Goal: Task Accomplishment & Management: Use online tool/utility

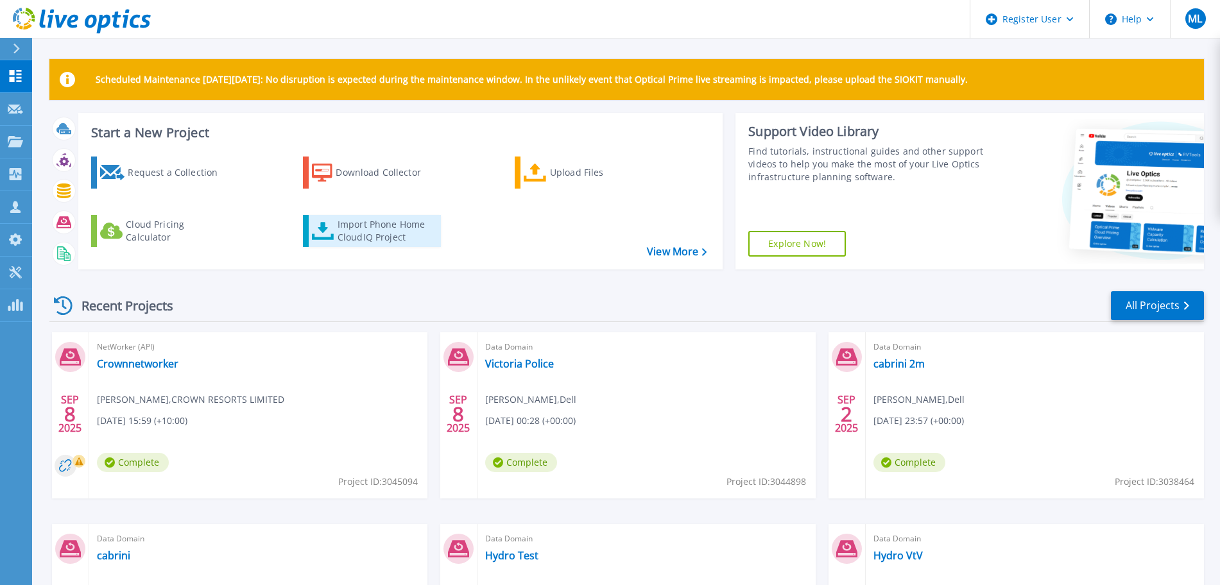
click at [368, 234] on div "Import Phone Home CloudIQ Project" at bounding box center [388, 231] width 100 height 26
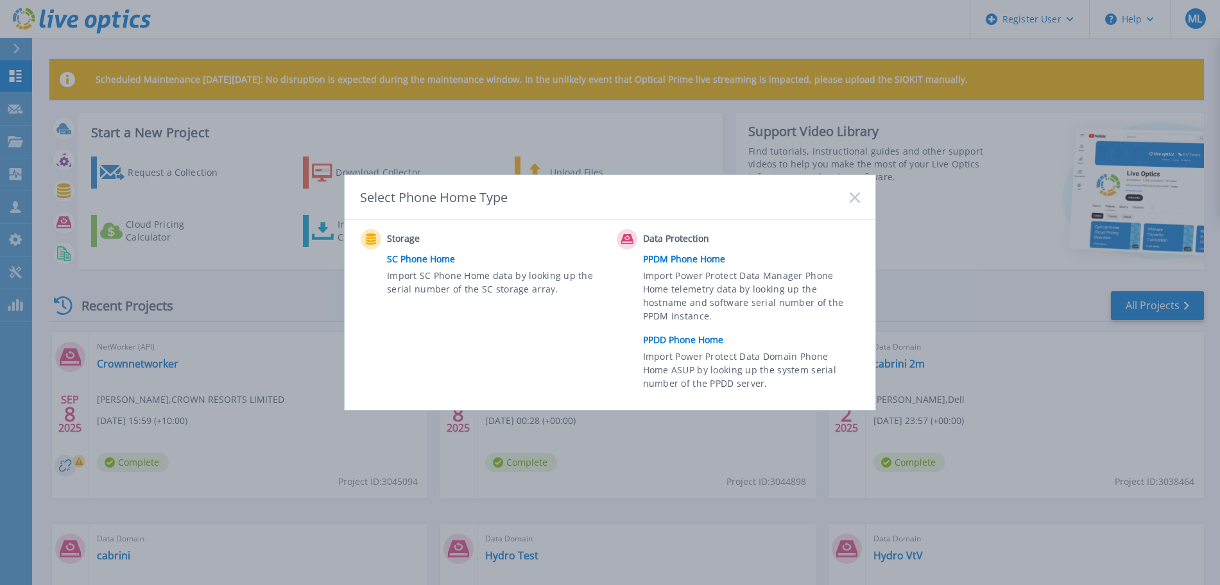
drag, startPoint x: 712, startPoint y: 275, endPoint x: 679, endPoint y: 301, distance: 42.0
click at [679, 301] on span "Import Power Protect Data Manager Phone Home telemetry data by looking up the h…" at bounding box center [750, 298] width 214 height 59
click at [689, 334] on link "PPDD Phone Home" at bounding box center [754, 340] width 223 height 19
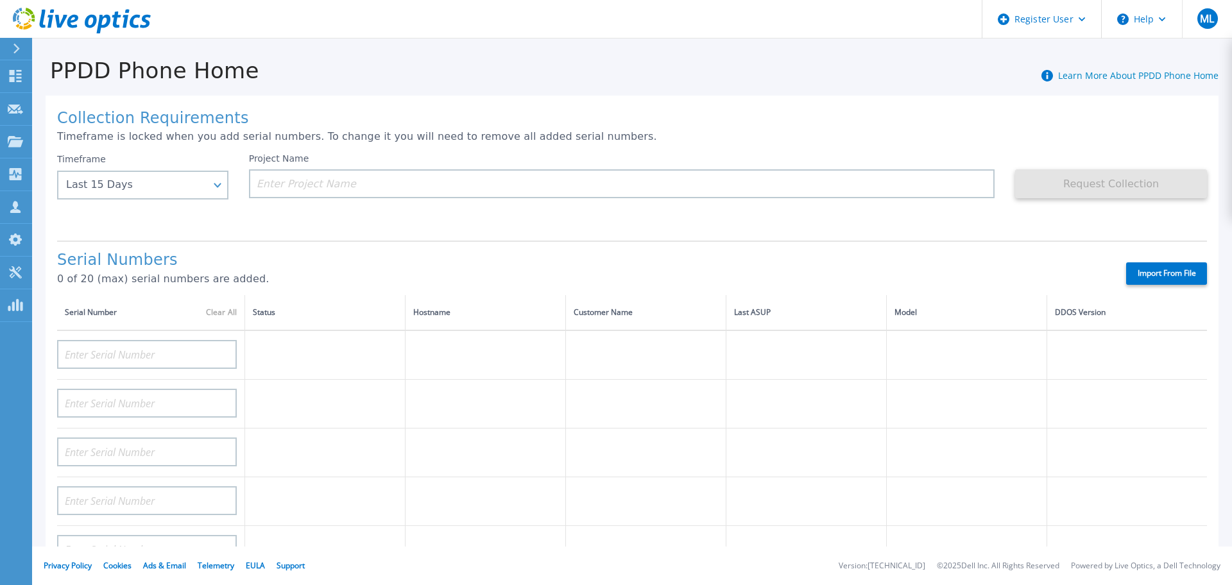
click at [67, 273] on p "0 of 20 (max) serial numbers are added." at bounding box center [580, 279] width 1047 height 12
click at [223, 186] on div "Last 15 Days" at bounding box center [142, 185] width 171 height 29
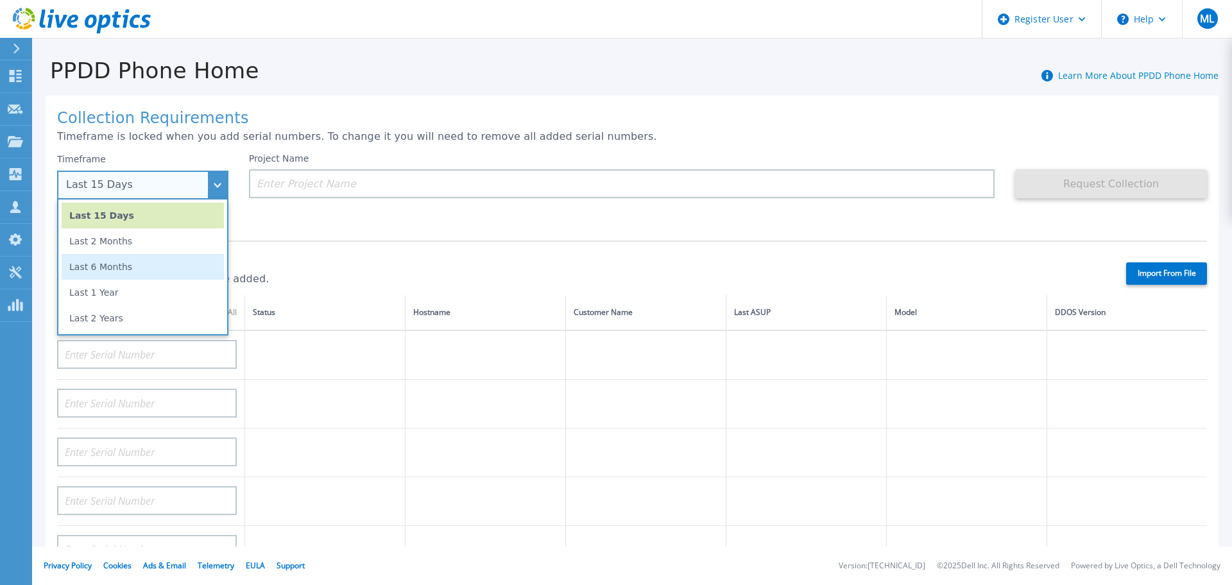
click at [161, 268] on li "Last 6 Months" at bounding box center [143, 267] width 162 height 26
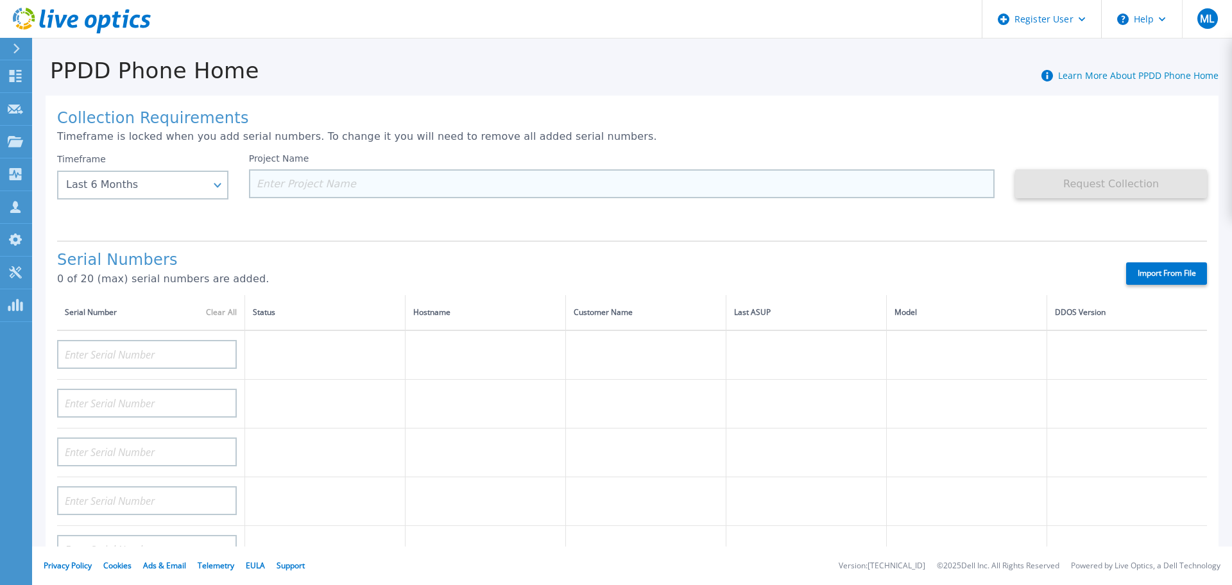
click at [400, 176] on input at bounding box center [622, 183] width 746 height 29
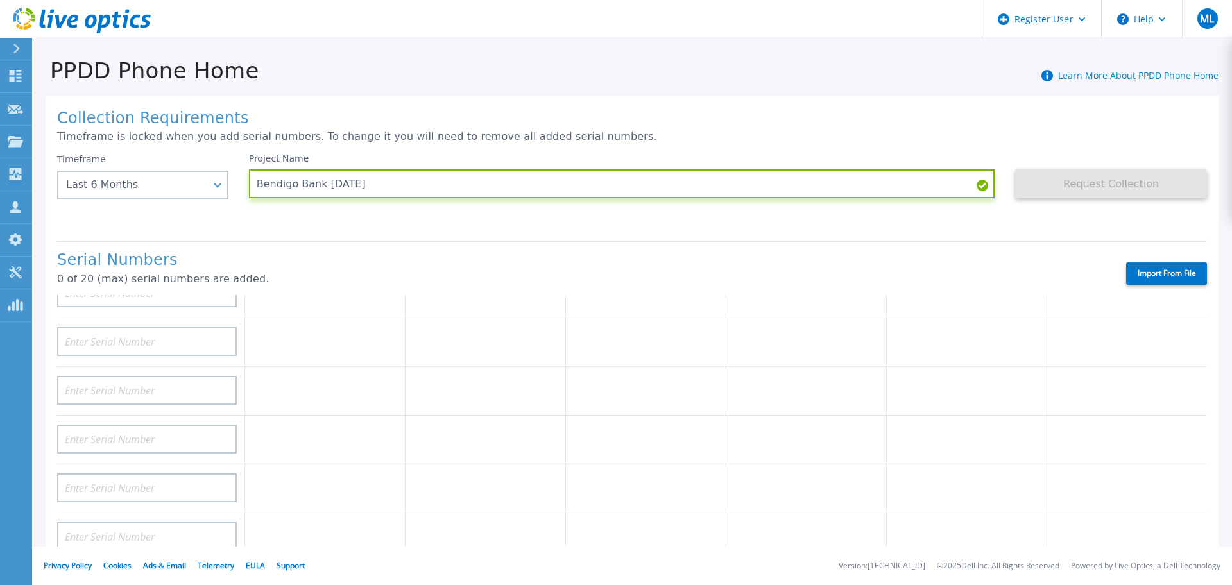
scroll to position [160, 0]
type input "Bendigo Bank Sep 2024"
click at [1139, 271] on label "Import From File" at bounding box center [1166, 273] width 81 height 22
click at [0, 0] on input "Import From File" at bounding box center [0, 0] width 0 height 0
type input "DE411225184486"
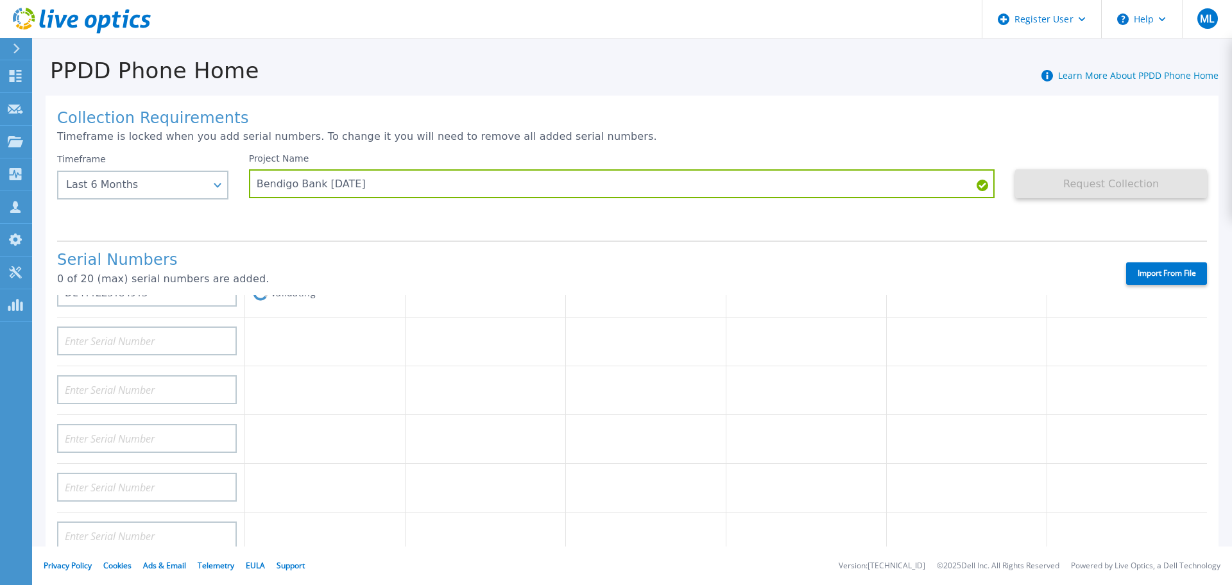
type input "DE411225184477"
type input "DE411225184913"
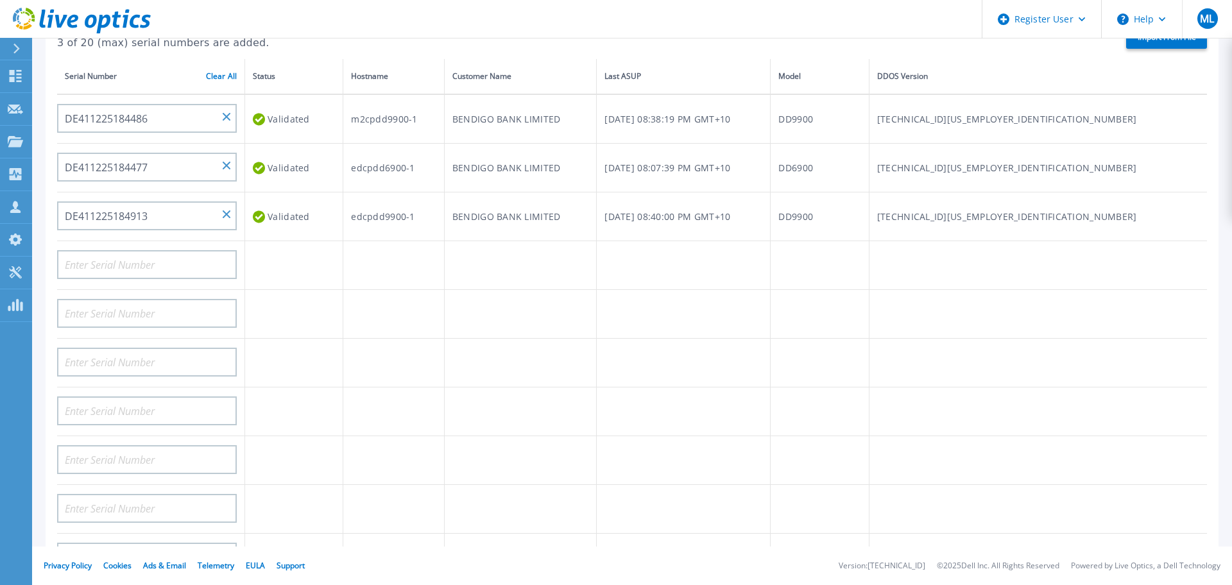
scroll to position [0, 0]
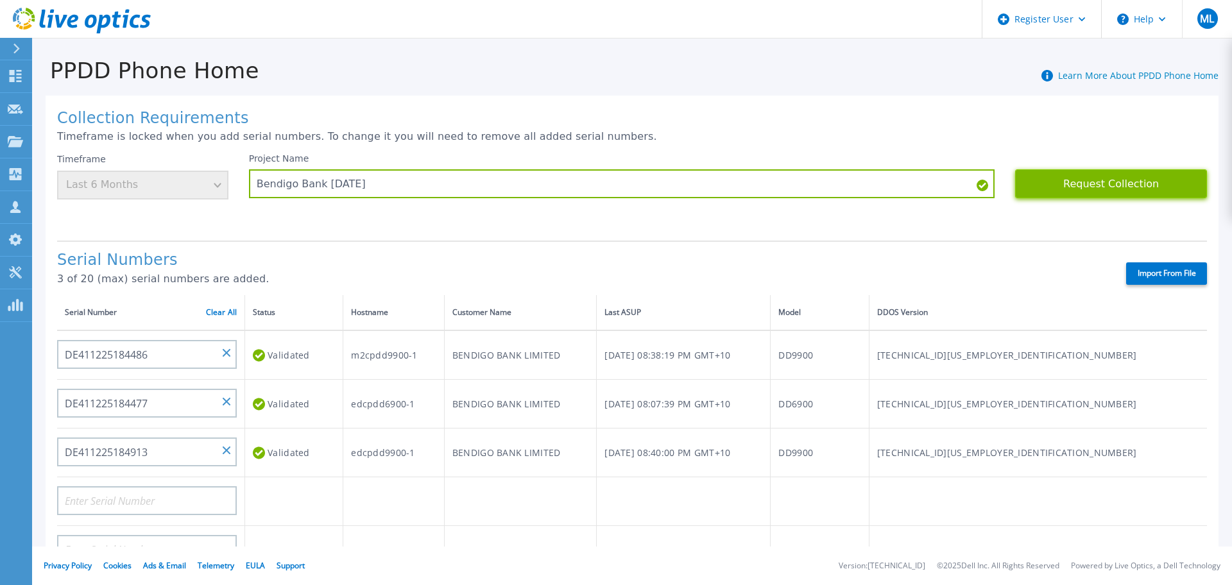
click at [1066, 182] on button "Request Collection" at bounding box center [1111, 183] width 192 height 29
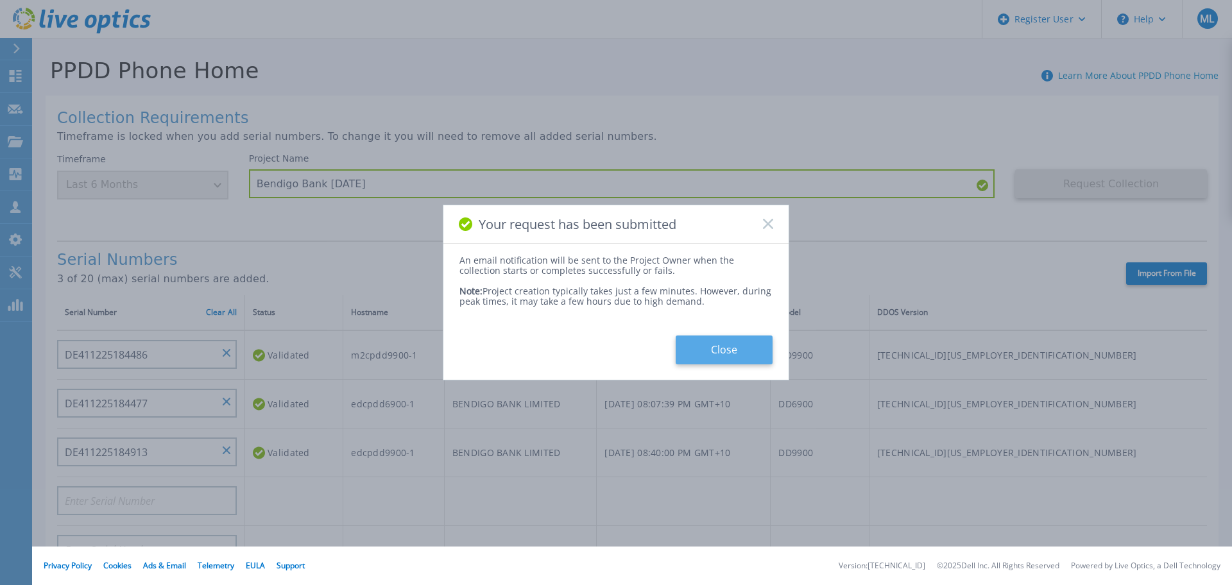
click at [712, 338] on button "Close" at bounding box center [724, 350] width 97 height 29
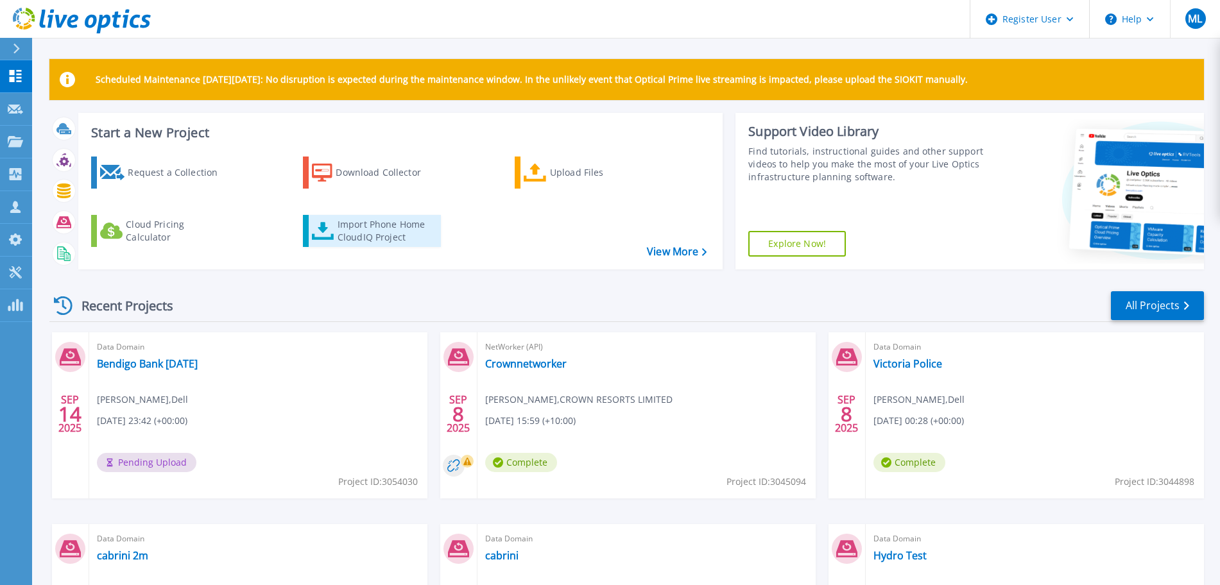
click at [399, 236] on div "Import Phone Home CloudIQ Project" at bounding box center [388, 231] width 100 height 26
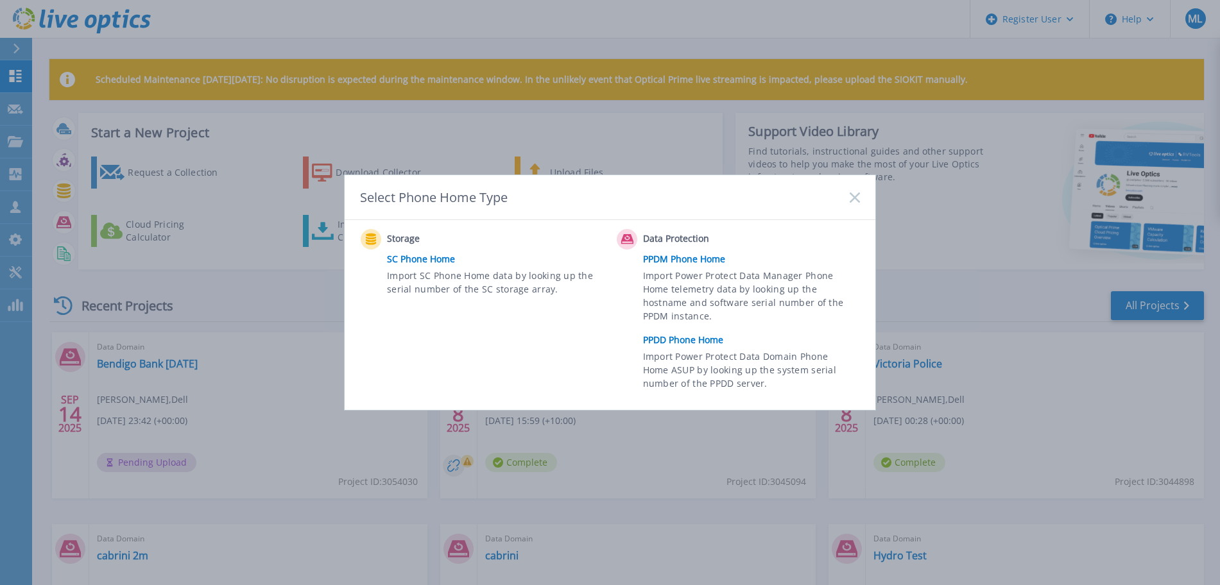
click at [675, 264] on link "PPDM Phone Home" at bounding box center [754, 259] width 223 height 19
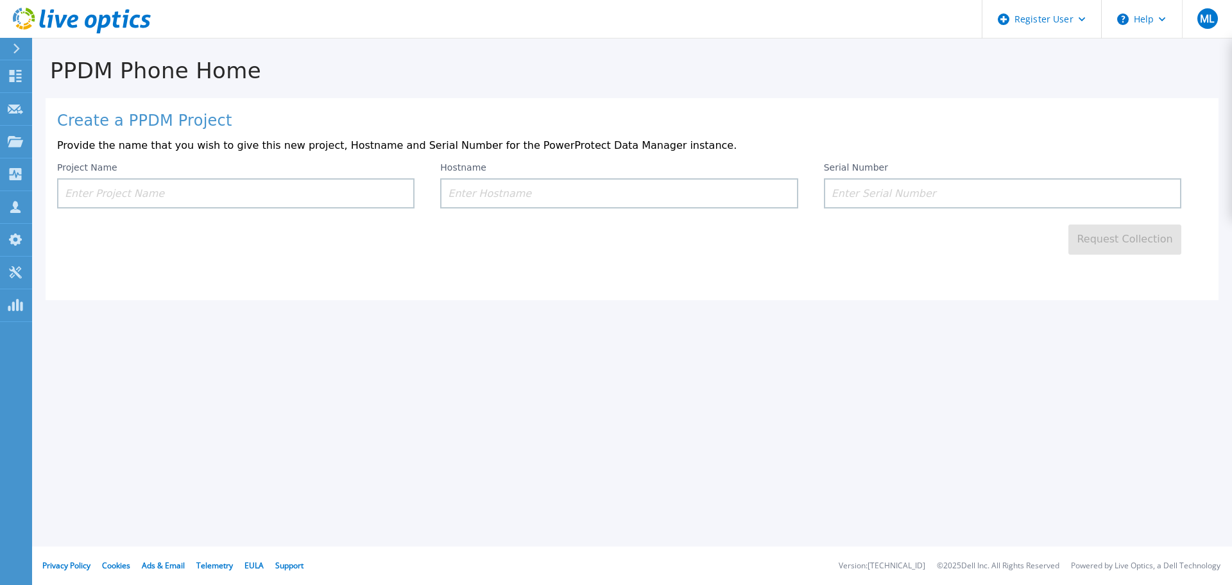
click at [331, 188] on input at bounding box center [235, 193] width 357 height 30
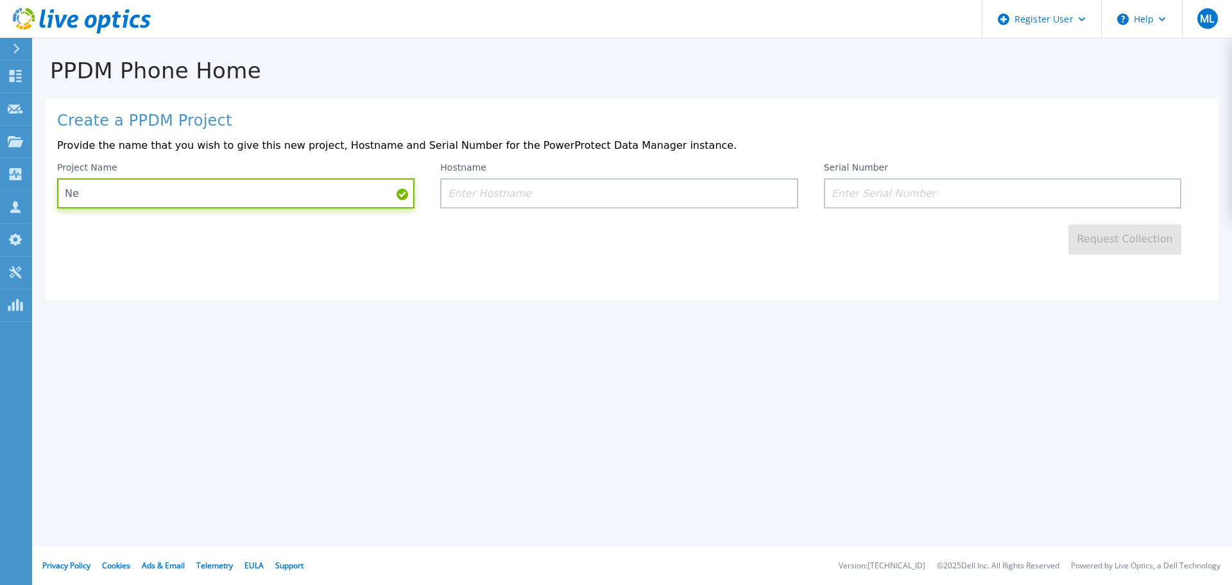
type input "N"
type input "Bendigo PPDM [DATE]"
click at [648, 189] on input at bounding box center [618, 193] width 357 height 30
paste input "m2pvppdm1"
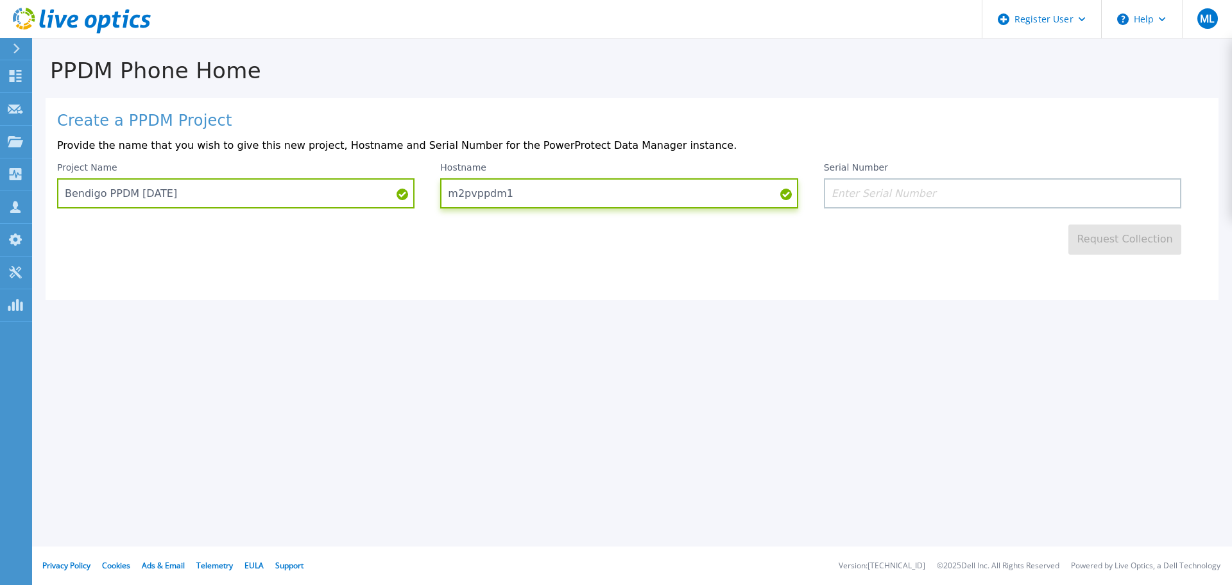
type input "m2pvppdm1"
click at [931, 196] on input at bounding box center [1002, 193] width 357 height 30
click at [929, 191] on input at bounding box center [1002, 193] width 357 height 30
paste input "ELMPPD0823MYQ8"
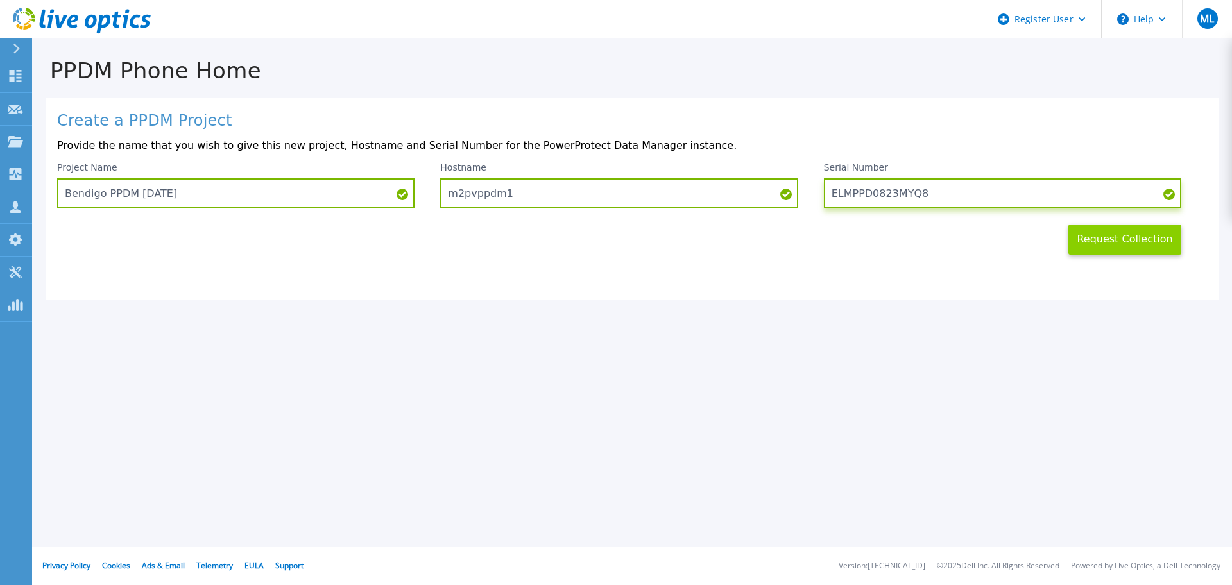
type input "ELMPPD0823MYQ8"
click at [1115, 242] on button "Request Collection" at bounding box center [1125, 240] width 113 height 30
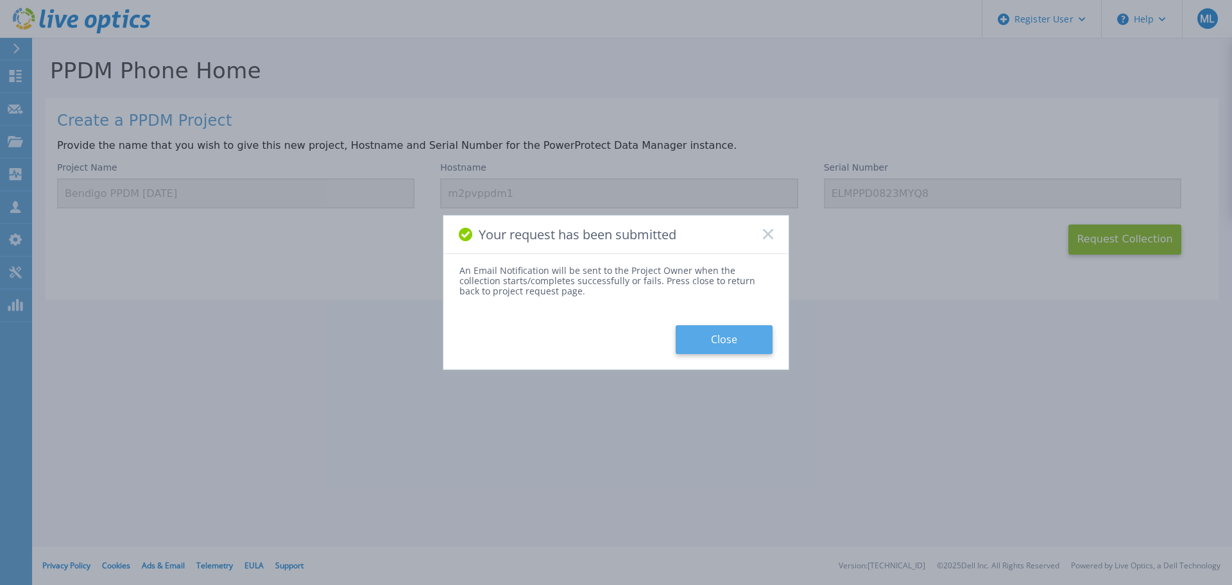
click at [729, 331] on button "Close" at bounding box center [724, 339] width 97 height 29
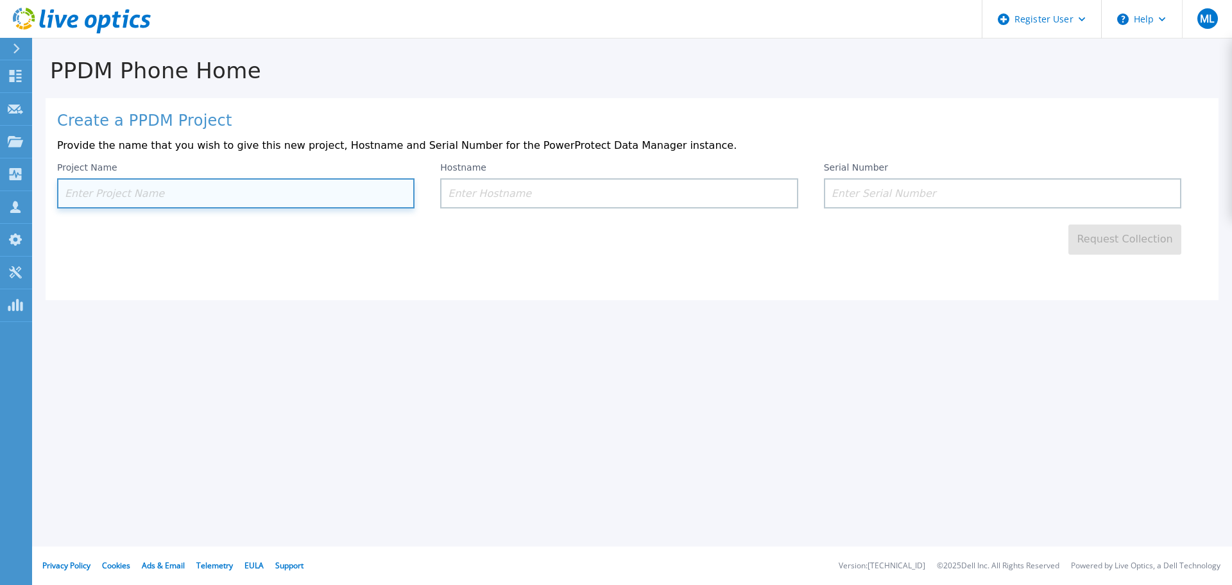
click at [271, 197] on input at bounding box center [235, 193] width 357 height 30
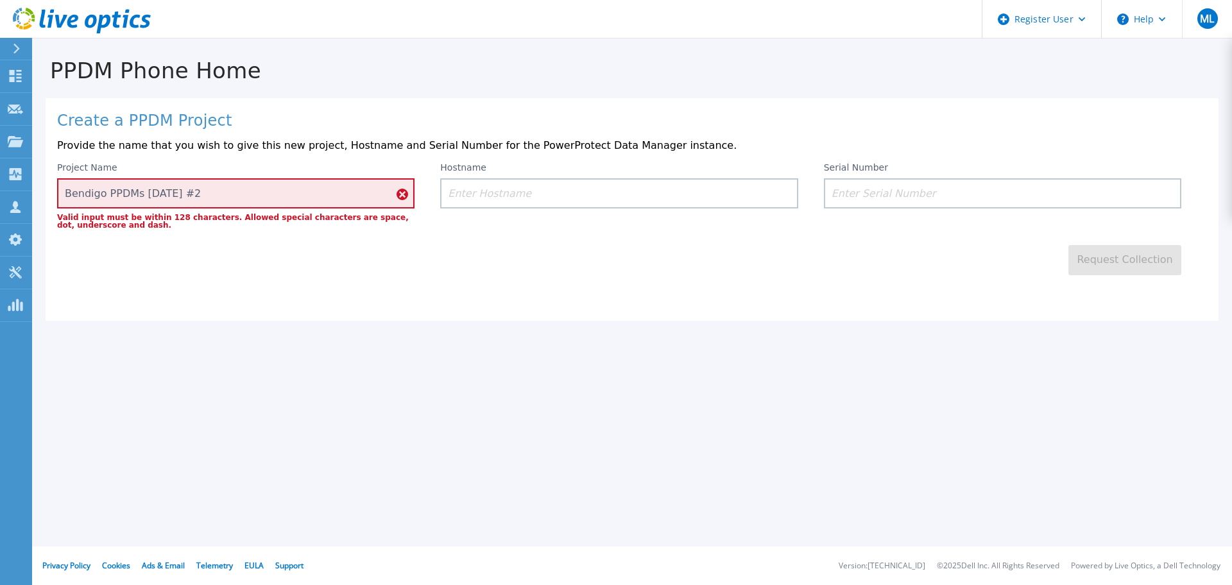
click at [405, 192] on icon at bounding box center [403, 195] width 12 height 12
click at [282, 182] on input "Bendigo PPDMs sep 2024 #2" at bounding box center [235, 193] width 357 height 30
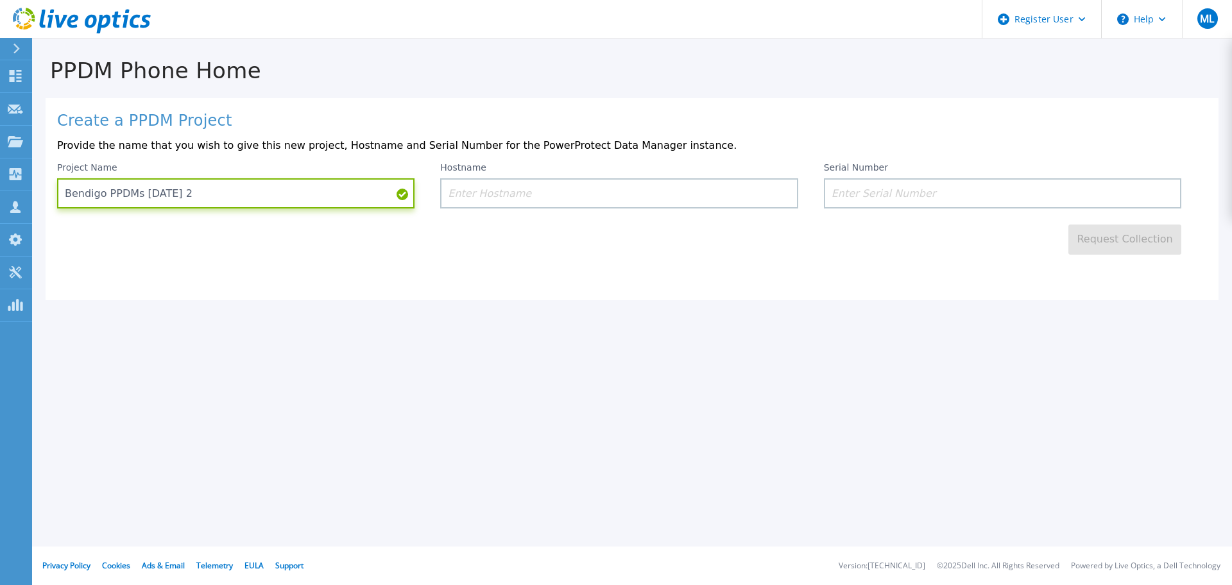
type input "Bendigo PPDMs [DATE] 2"
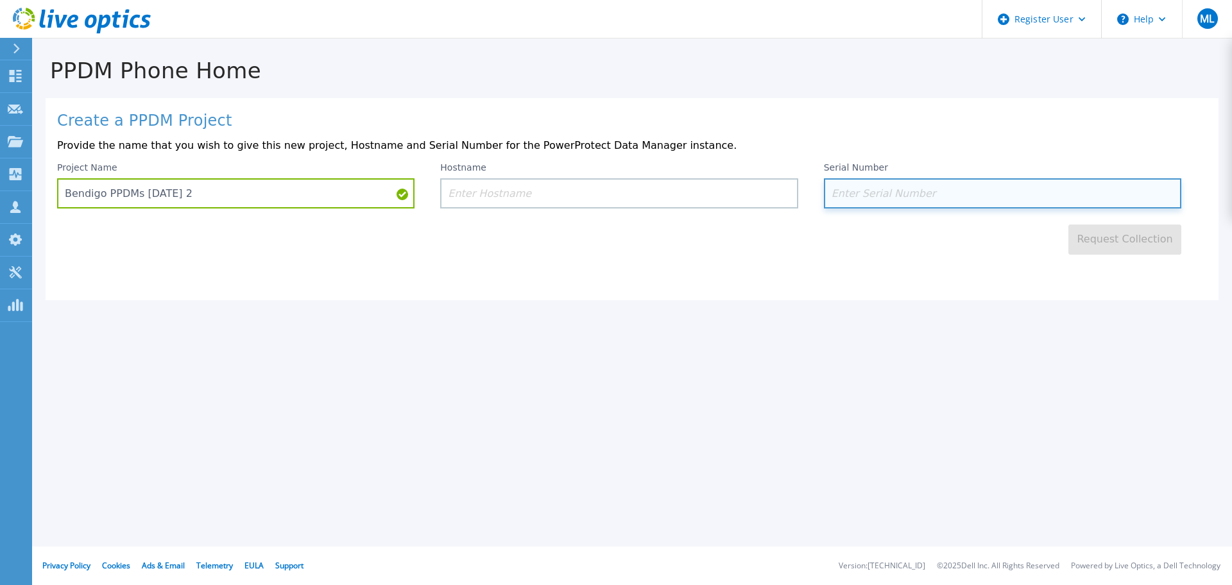
click at [850, 191] on input at bounding box center [1002, 193] width 357 height 30
paste input "ELMPPD0623BM94"
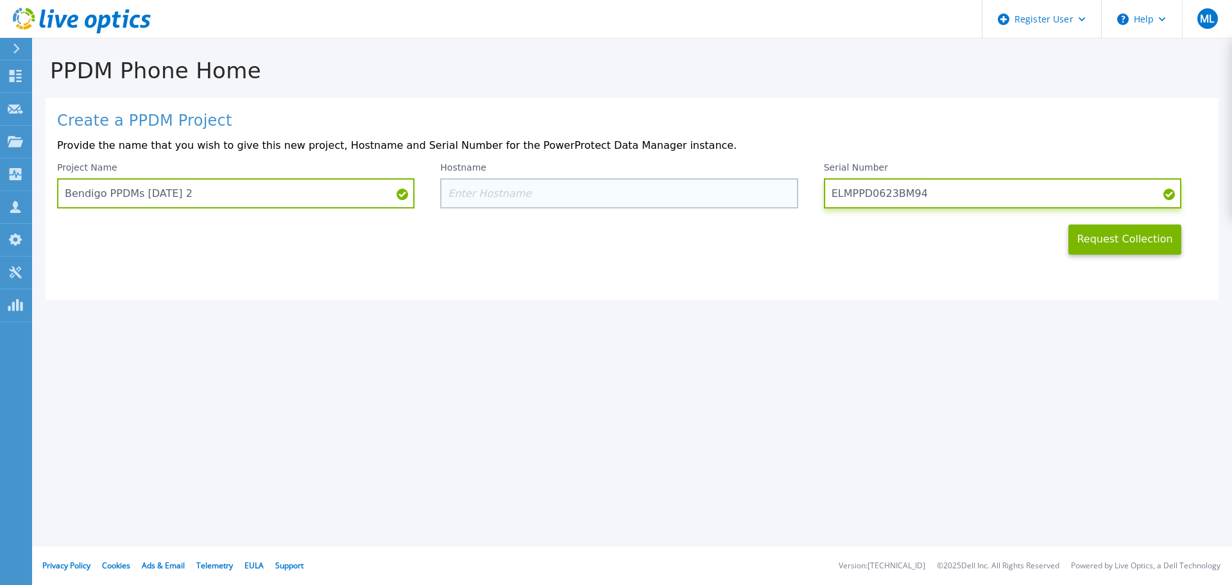
type input "ELMPPD0623BM94"
click at [566, 183] on input at bounding box center [618, 193] width 357 height 30
paste input "bgpvppdm1"
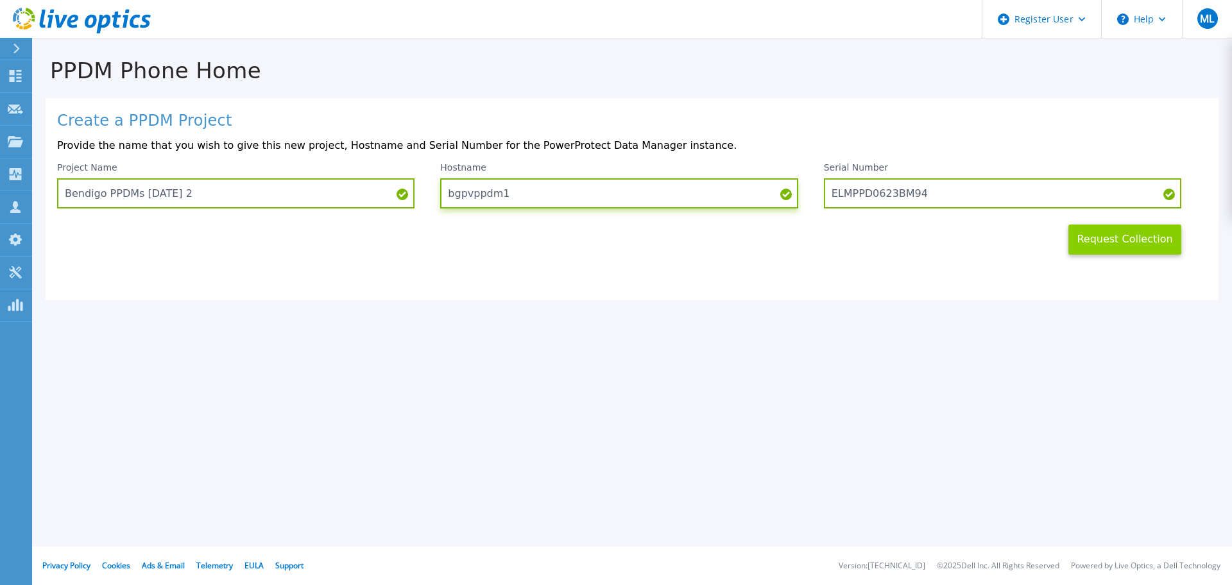
type input "bgpvppdm1"
click at [1125, 233] on button "Request Collection" at bounding box center [1125, 240] width 113 height 30
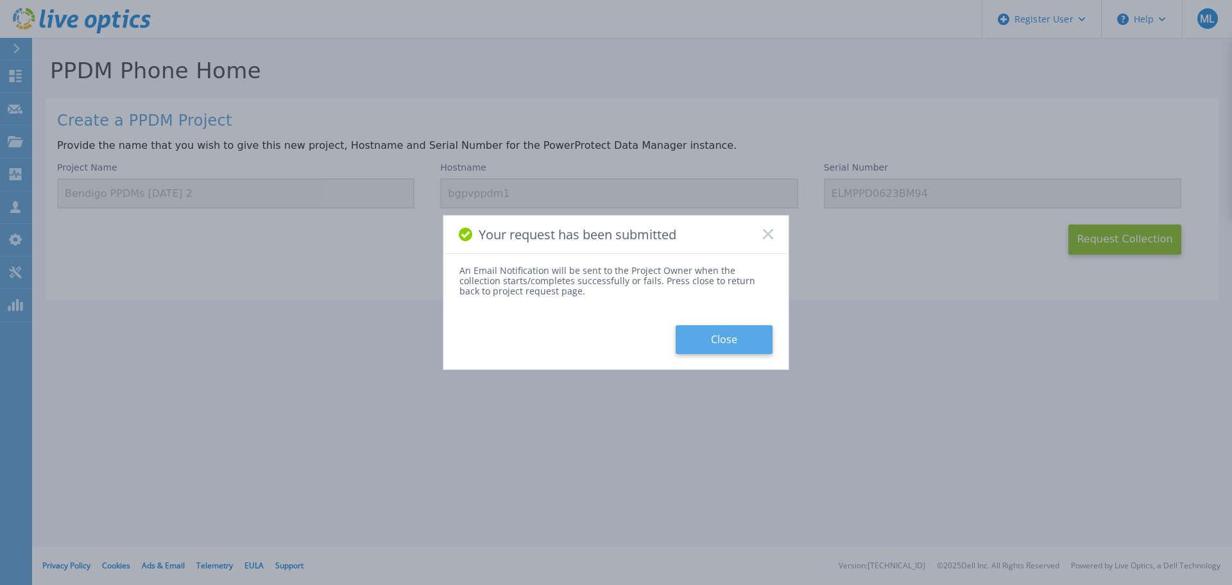
click at [746, 326] on button "Close" at bounding box center [724, 339] width 97 height 29
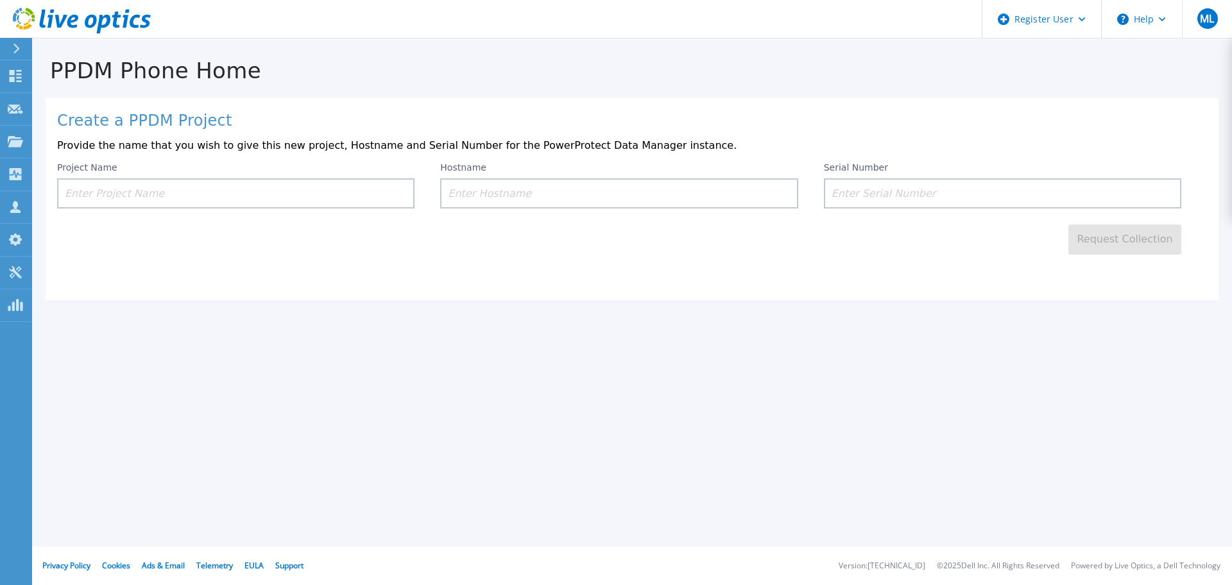
click at [1108, 379] on div "PPDM Phone Home Create a PPDM Project Provide the name that you wish to give th…" at bounding box center [616, 292] width 1232 height 585
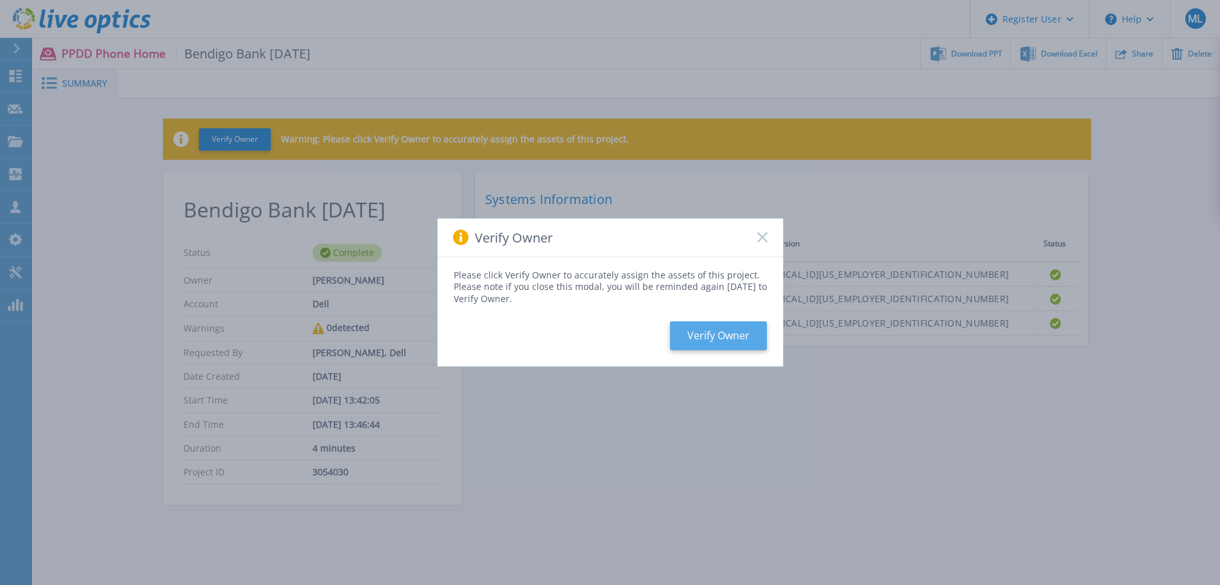
click at [728, 341] on button "Verify Owner" at bounding box center [718, 336] width 97 height 29
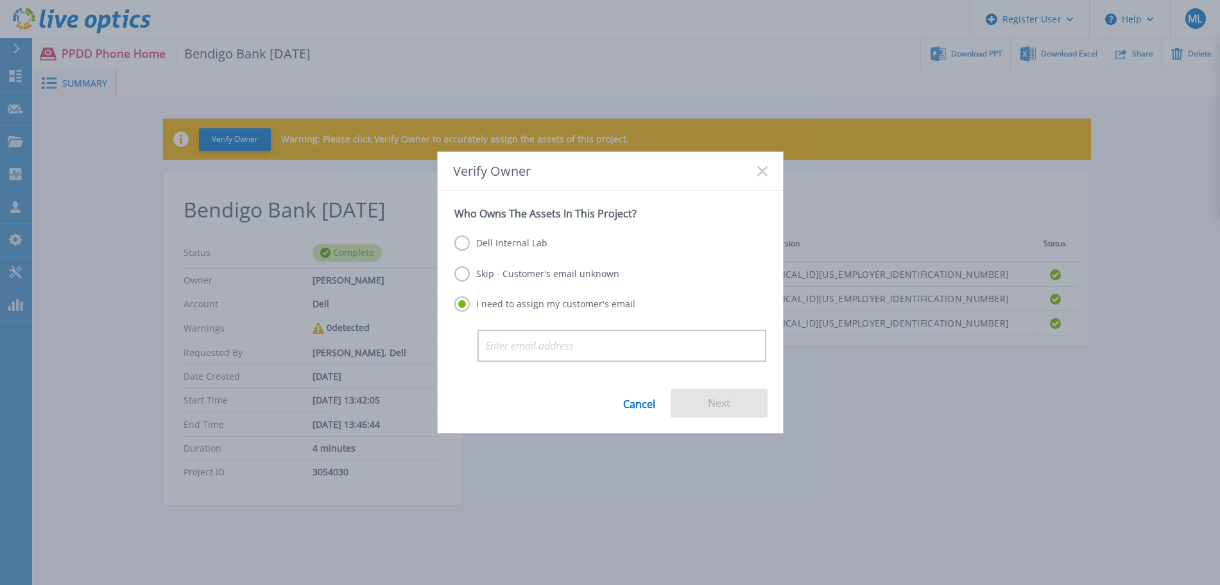
click at [517, 243] on label "Dell Internal Lab" at bounding box center [500, 243] width 93 height 15
click at [0, 0] on input "Dell Internal Lab" at bounding box center [0, 0] width 0 height 0
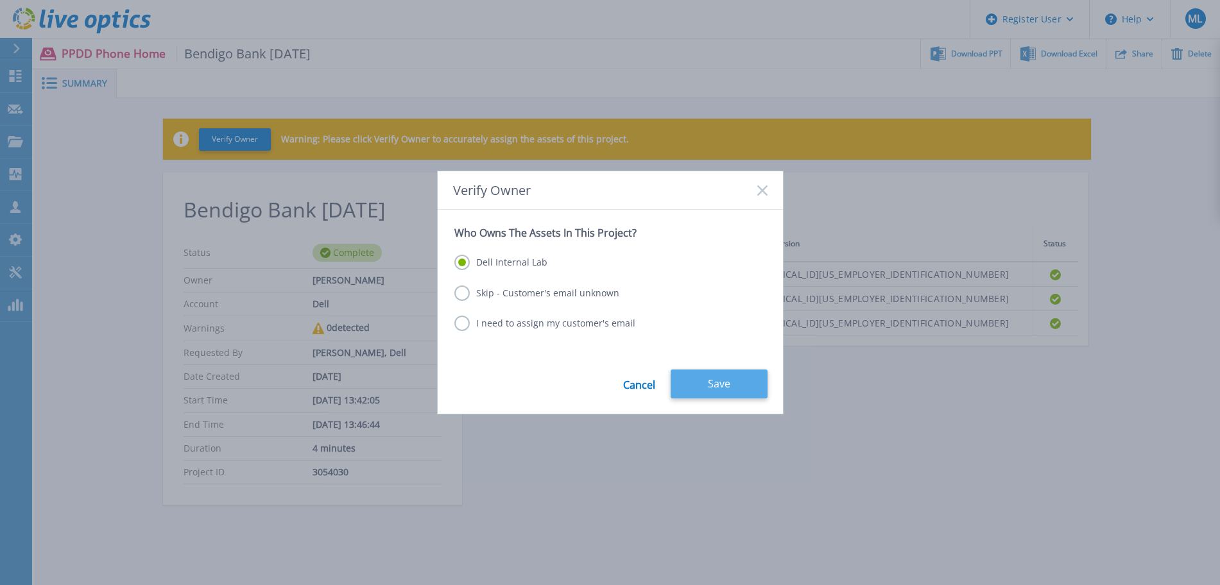
click at [714, 380] on button "Save" at bounding box center [719, 384] width 97 height 29
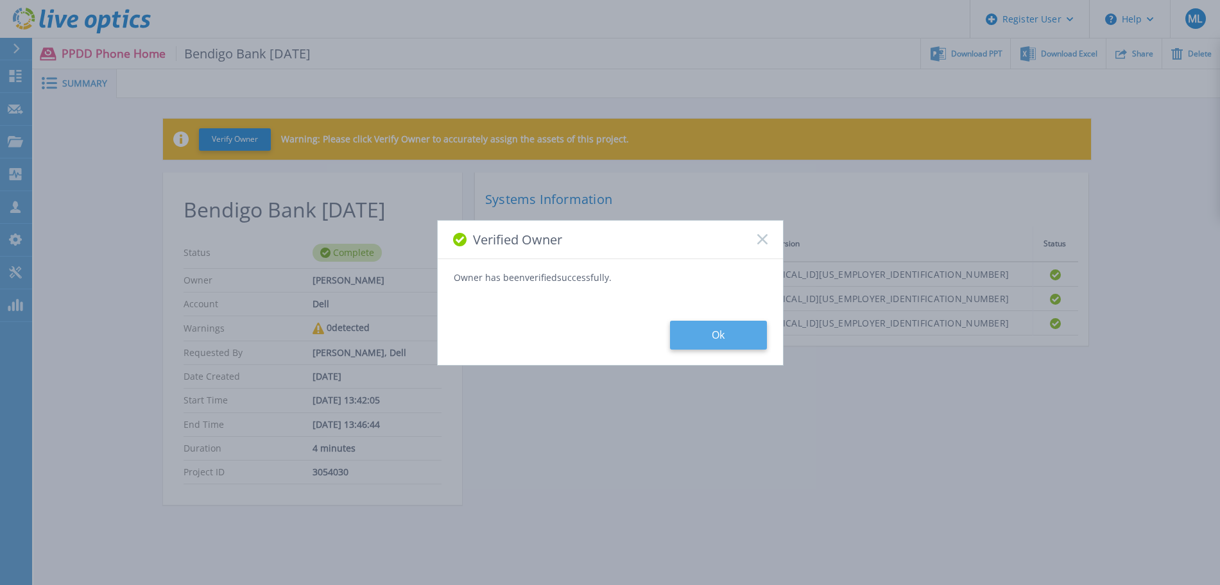
click at [713, 345] on button "Ok" at bounding box center [718, 335] width 97 height 29
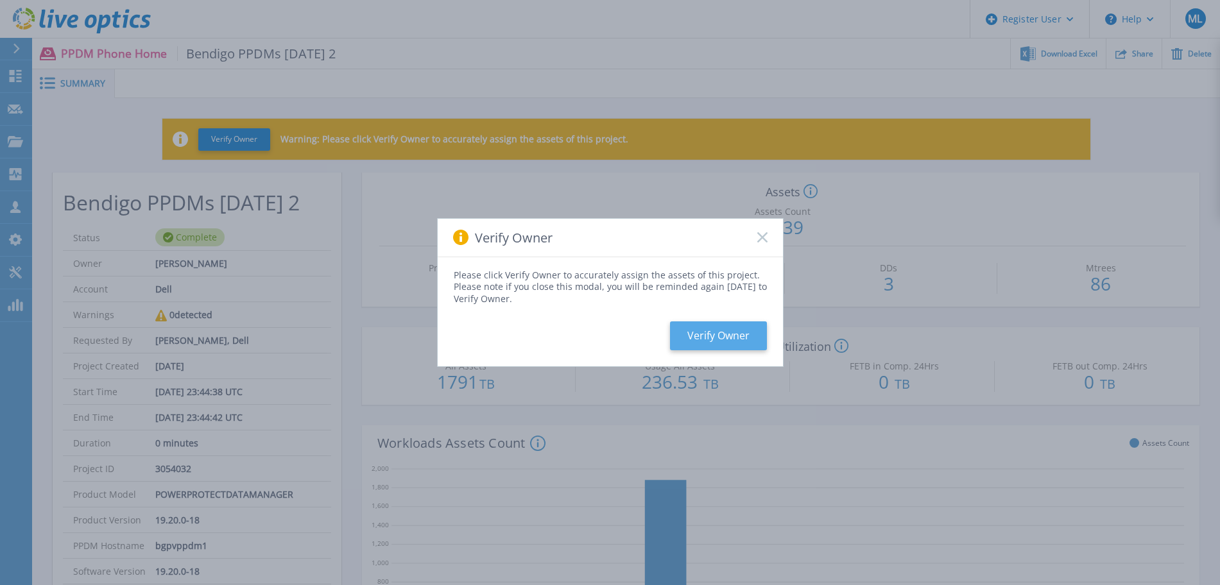
click at [694, 336] on button "Verify Owner" at bounding box center [718, 336] width 97 height 29
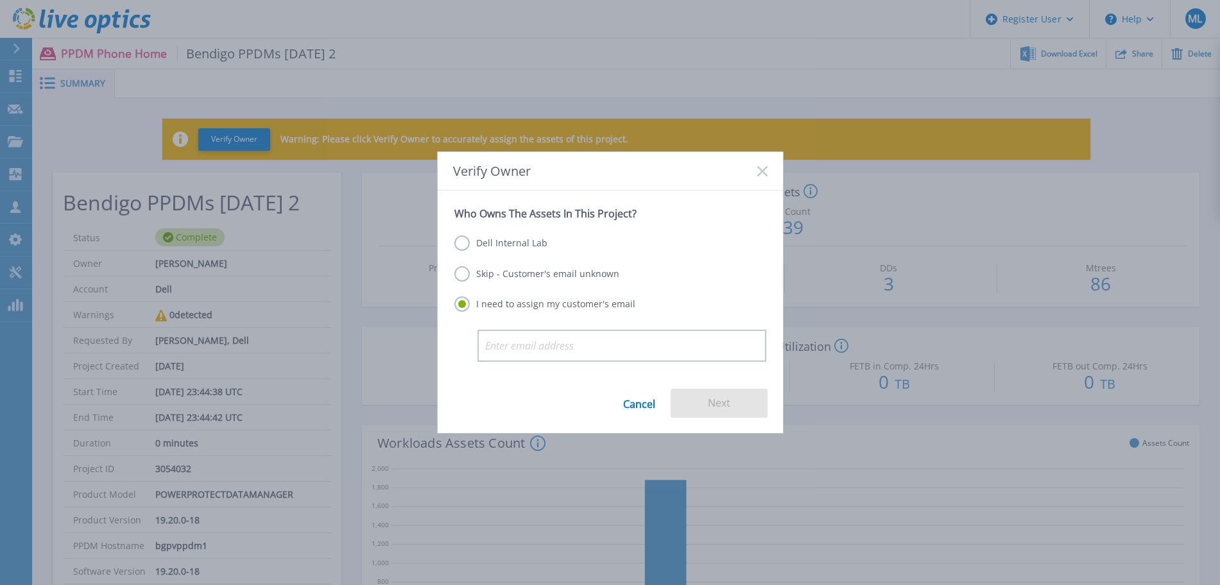
click at [550, 232] on div "Dell Internal Lab Skip - Customer's email unknown I need to assign my customer'…" at bounding box center [610, 274] width 312 height 109
click at [535, 237] on label "Dell Internal Lab" at bounding box center [500, 243] width 93 height 15
click at [0, 0] on input "Dell Internal Lab" at bounding box center [0, 0] width 0 height 0
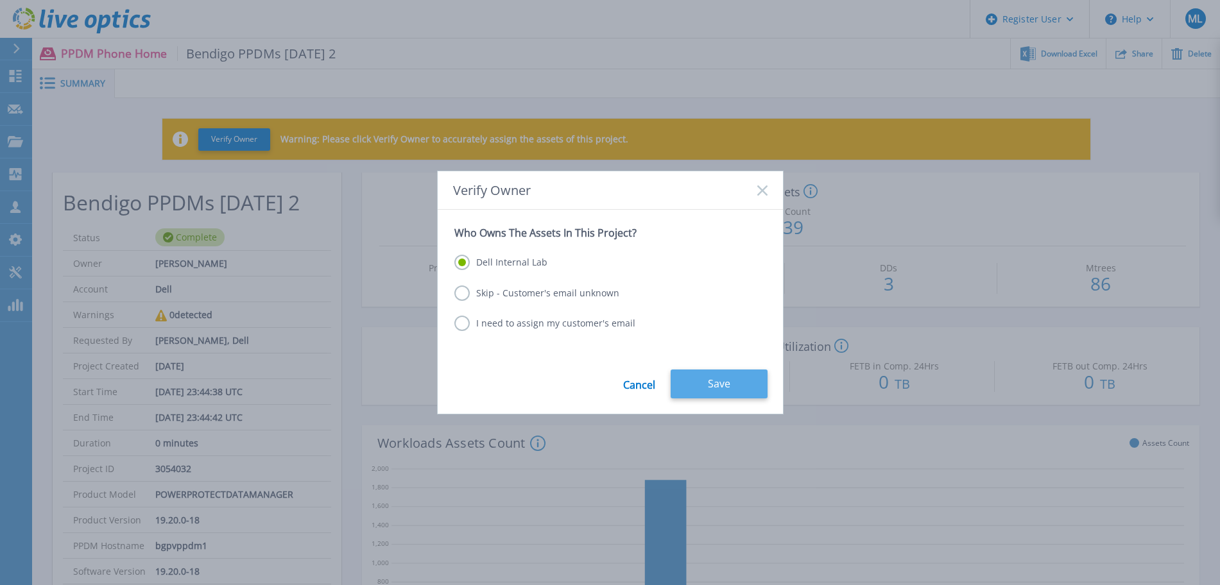
click at [725, 389] on button "Save" at bounding box center [719, 384] width 97 height 29
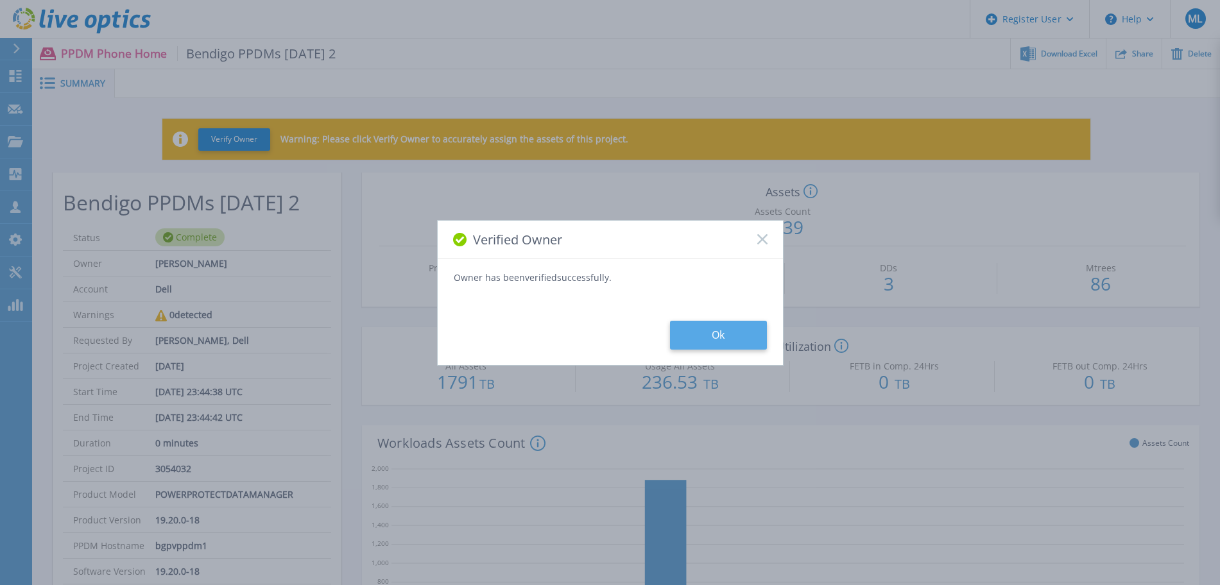
click at [685, 336] on button "Ok" at bounding box center [718, 335] width 97 height 29
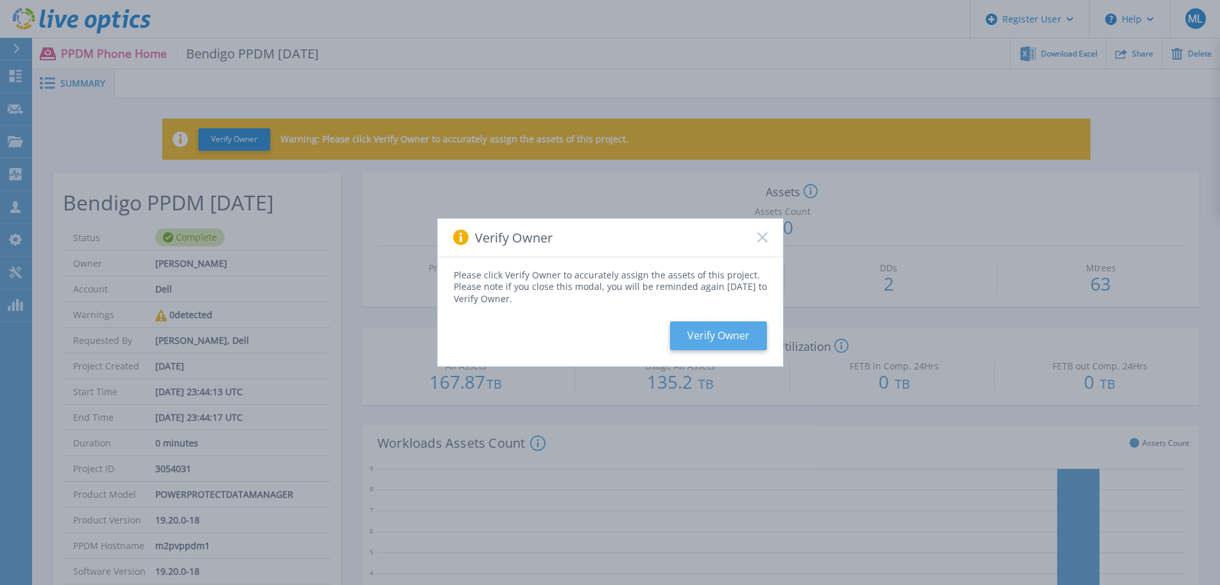
click at [701, 336] on button "Verify Owner" at bounding box center [718, 336] width 97 height 29
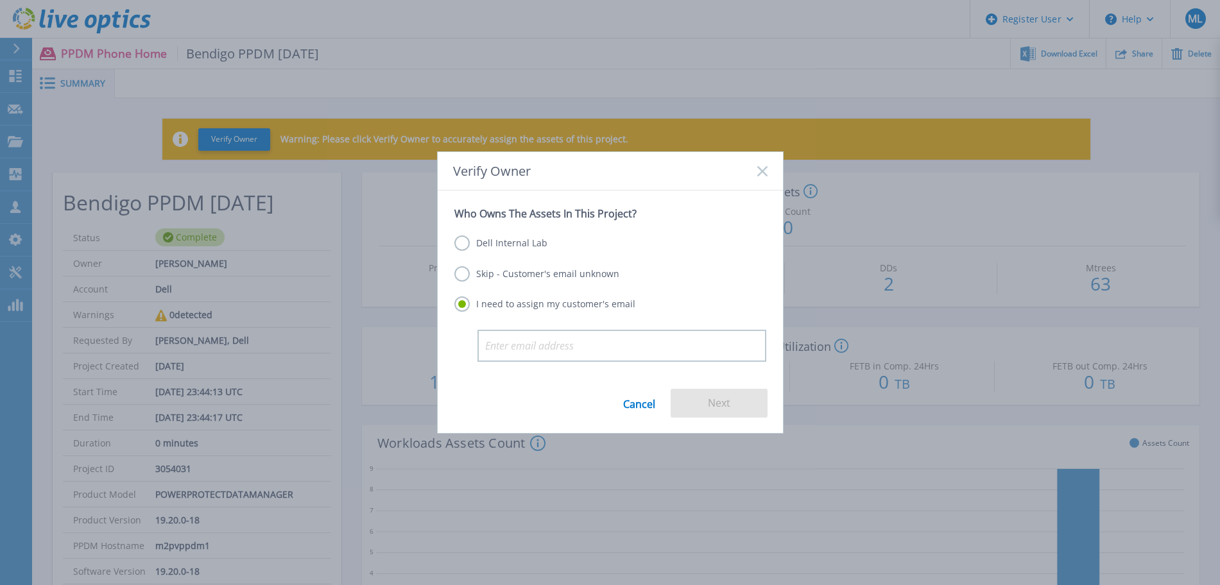
click at [568, 251] on div "Dell Internal Lab" at bounding box center [610, 244] width 312 height 17
click at [544, 249] on label "Dell Internal Lab" at bounding box center [500, 243] width 93 height 15
click at [0, 0] on input "Dell Internal Lab" at bounding box center [0, 0] width 0 height 0
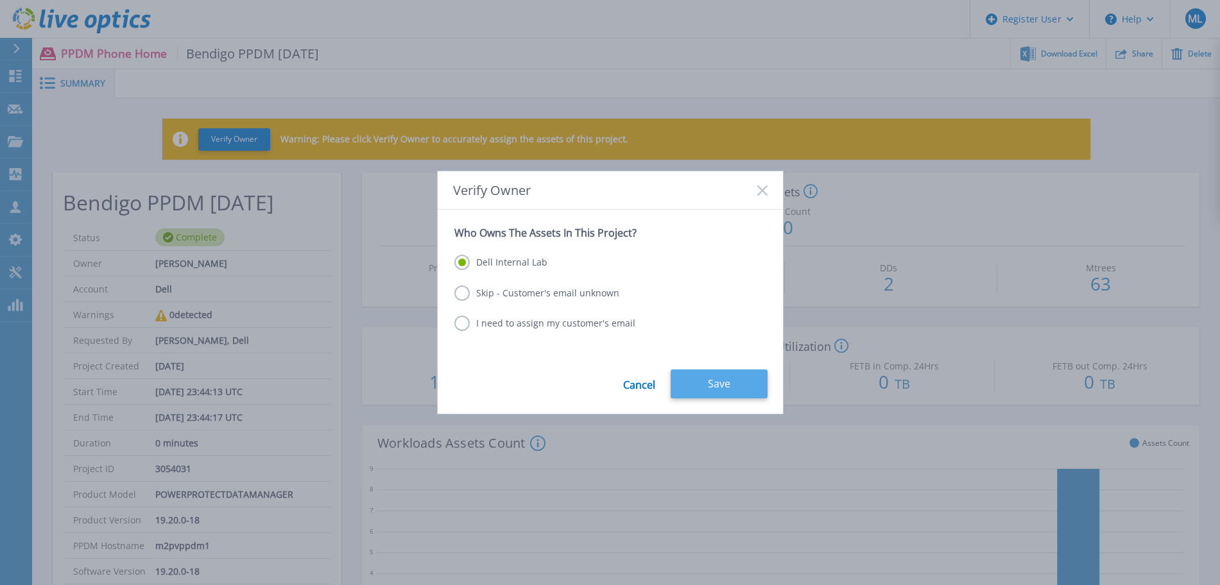
click at [756, 389] on button "Save" at bounding box center [719, 384] width 97 height 29
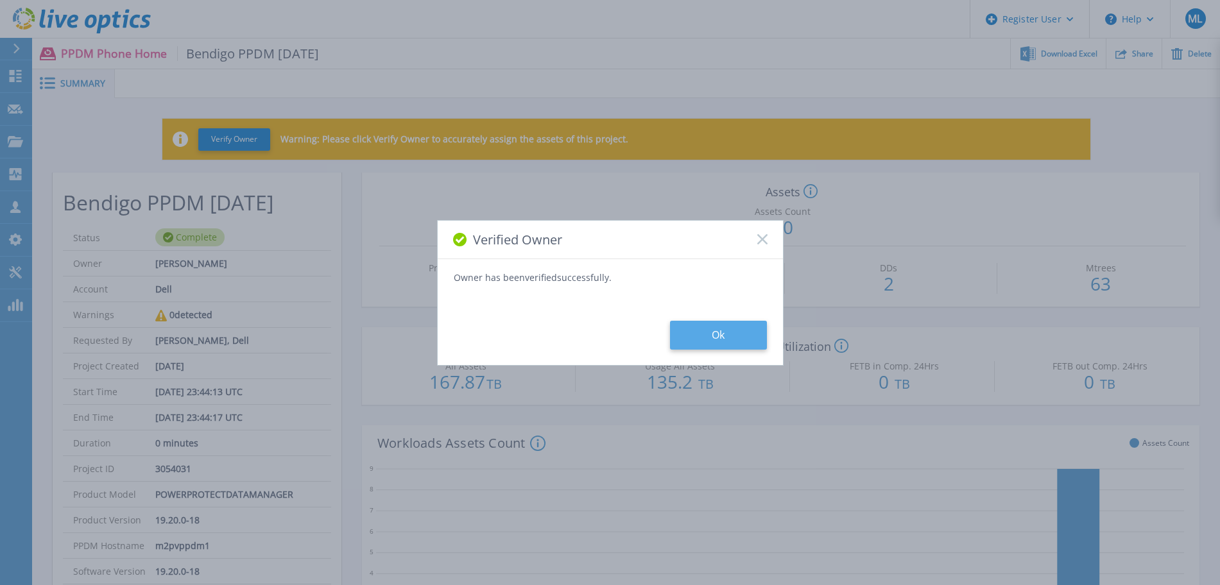
click at [702, 332] on button "Ok" at bounding box center [718, 335] width 97 height 29
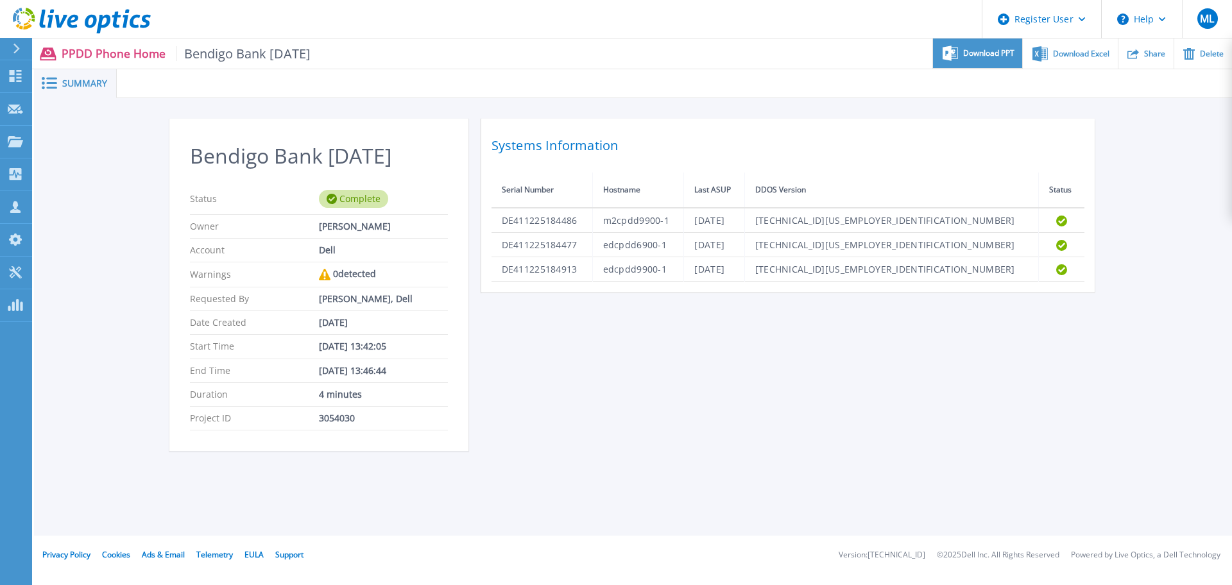
click at [976, 46] on div "Download PPT" at bounding box center [977, 54] width 89 height 30
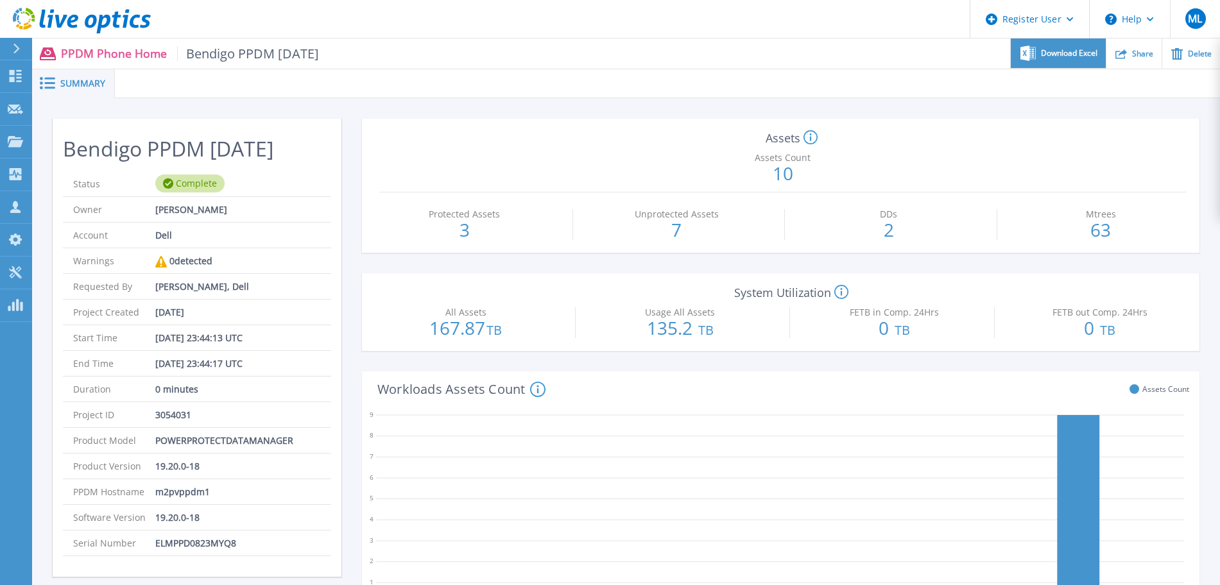
click at [1052, 54] on span "Download Excel" at bounding box center [1069, 53] width 56 height 8
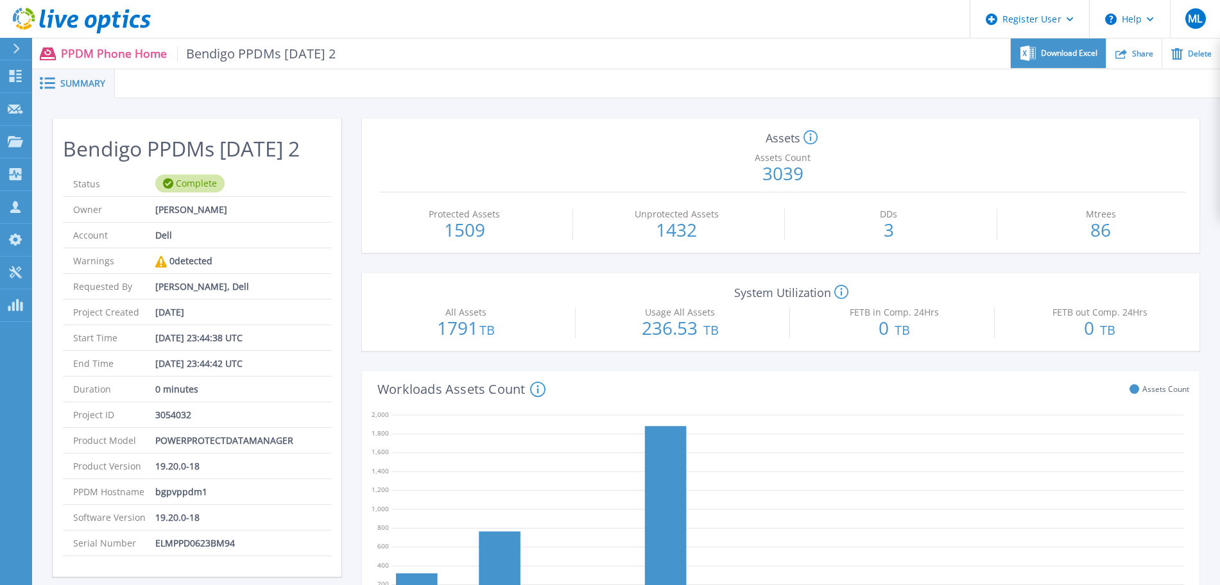
click at [1064, 56] on span "Download Excel" at bounding box center [1069, 53] width 56 height 8
